Goal: Book appointment/travel/reservation

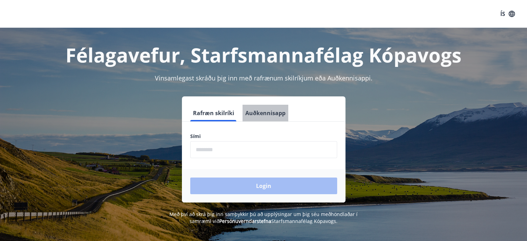
click at [265, 115] on button "Auðkennisapp" at bounding box center [266, 113] width 46 height 17
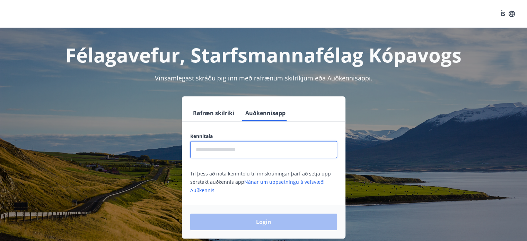
click at [221, 152] on input "text" at bounding box center [263, 149] width 147 height 17
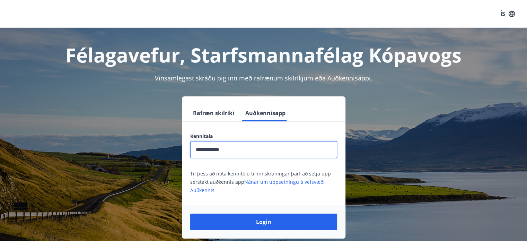
click at [219, 148] on input "**********" at bounding box center [263, 149] width 147 height 17
type input "**********"
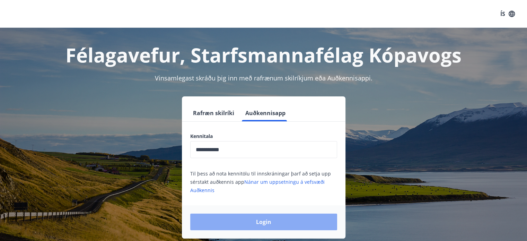
click at [264, 218] on button "Login" at bounding box center [263, 221] width 147 height 17
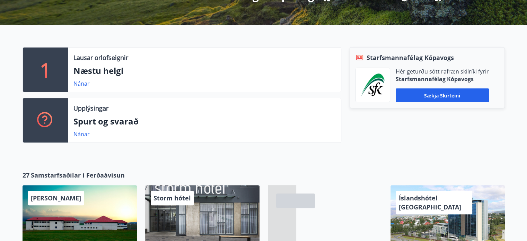
scroll to position [146, 0]
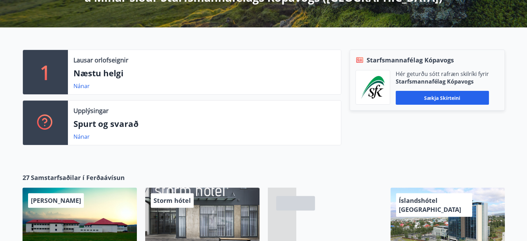
click at [88, 74] on p "Næstu helgi" at bounding box center [204, 73] width 262 height 12
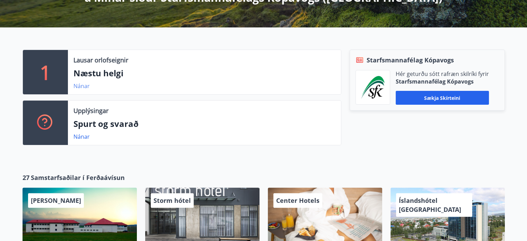
click at [83, 87] on link "Nánar" at bounding box center [81, 86] width 16 height 8
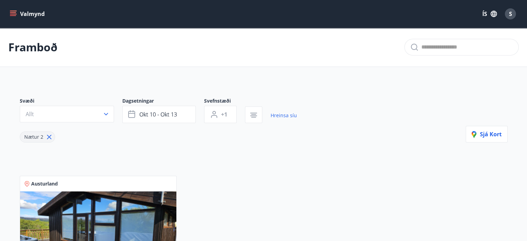
click at [9, 16] on button "Valmynd" at bounding box center [27, 14] width 39 height 12
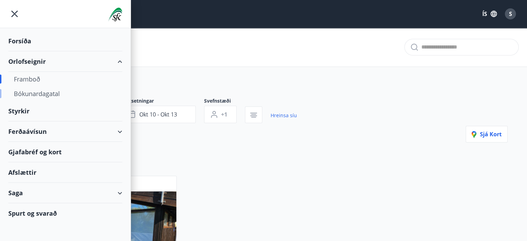
click at [36, 93] on div "Bókunardagatal" at bounding box center [65, 93] width 103 height 15
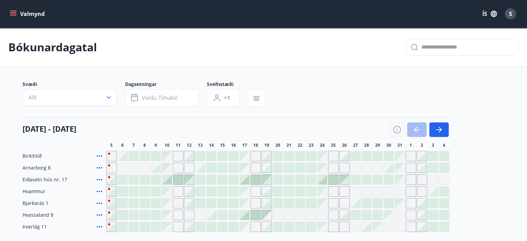
scroll to position [76, 0]
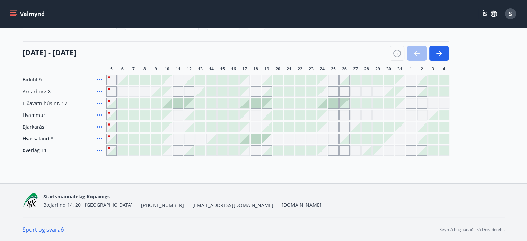
click at [323, 118] on div "Gráir dagar eru ekki bókanlegir" at bounding box center [322, 115] width 10 height 10
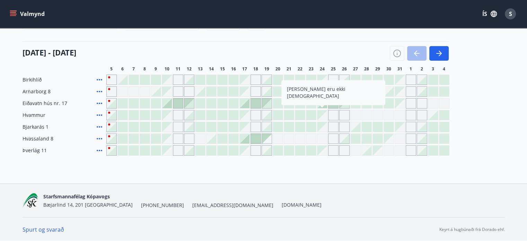
click at [324, 169] on div "Bókunardagatal Svæði Allt Dagsetningar Veldu tímabil Svefnstæði +1 05 október -…" at bounding box center [263, 67] width 527 height 232
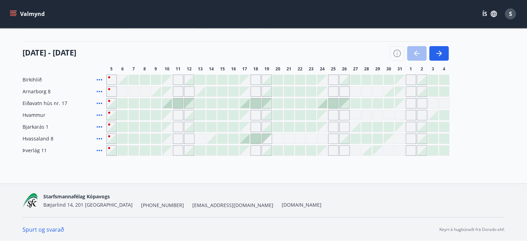
click at [324, 105] on div at bounding box center [322, 103] width 10 height 10
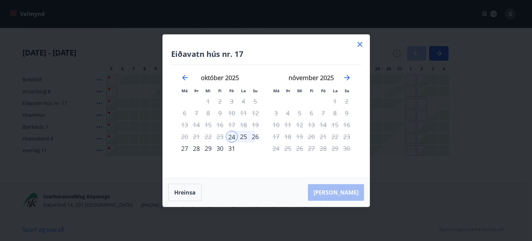
click at [361, 42] on icon at bounding box center [360, 44] width 8 height 8
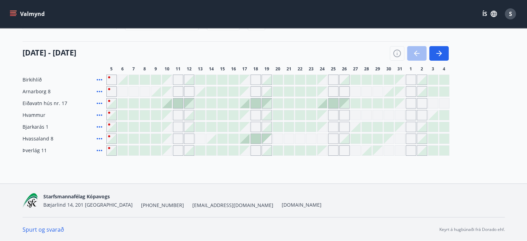
click at [361, 42] on div "05 október - 04 nóvember" at bounding box center [236, 50] width 426 height 19
click at [443, 54] on button "button" at bounding box center [438, 53] width 19 height 15
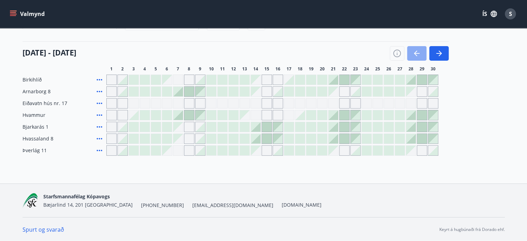
click at [418, 51] on icon "button" at bounding box center [417, 53] width 8 height 8
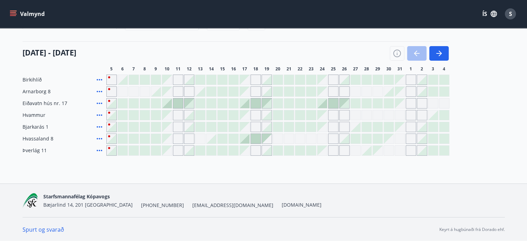
click at [320, 101] on div at bounding box center [322, 103] width 10 height 10
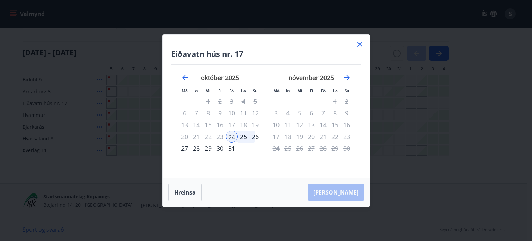
click at [198, 149] on div "28" at bounding box center [197, 148] width 12 height 12
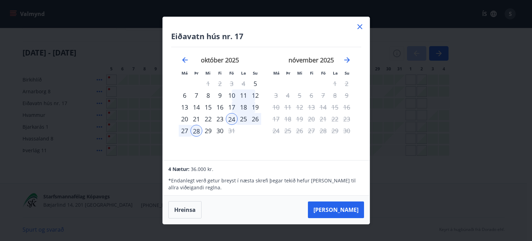
click at [362, 25] on icon at bounding box center [360, 27] width 8 height 8
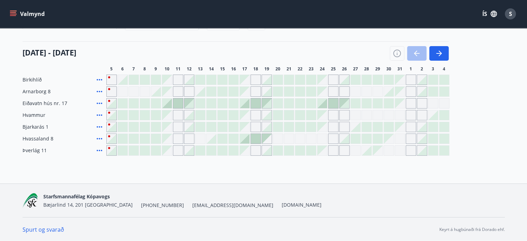
click at [98, 79] on icon at bounding box center [99, 80] width 8 height 8
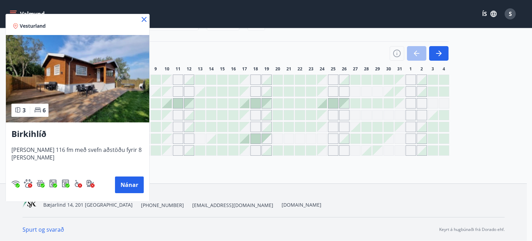
click at [144, 19] on icon at bounding box center [144, 19] width 1 height 1
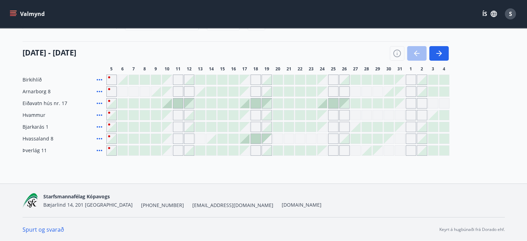
click at [345, 80] on div at bounding box center [345, 80] width 10 height 10
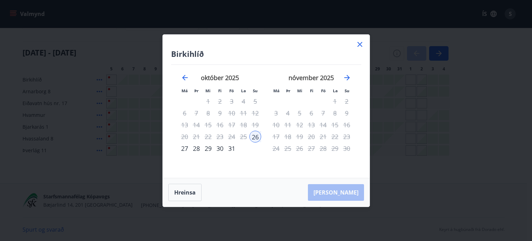
click at [196, 148] on div "28" at bounding box center [197, 148] width 12 height 12
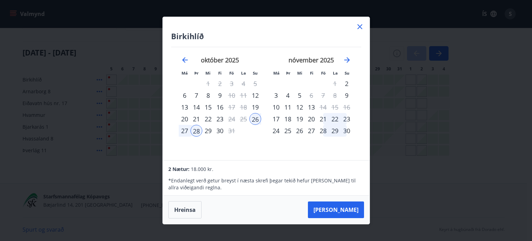
click at [360, 27] on icon at bounding box center [359, 26] width 1 height 1
